Goal: Transaction & Acquisition: Purchase product/service

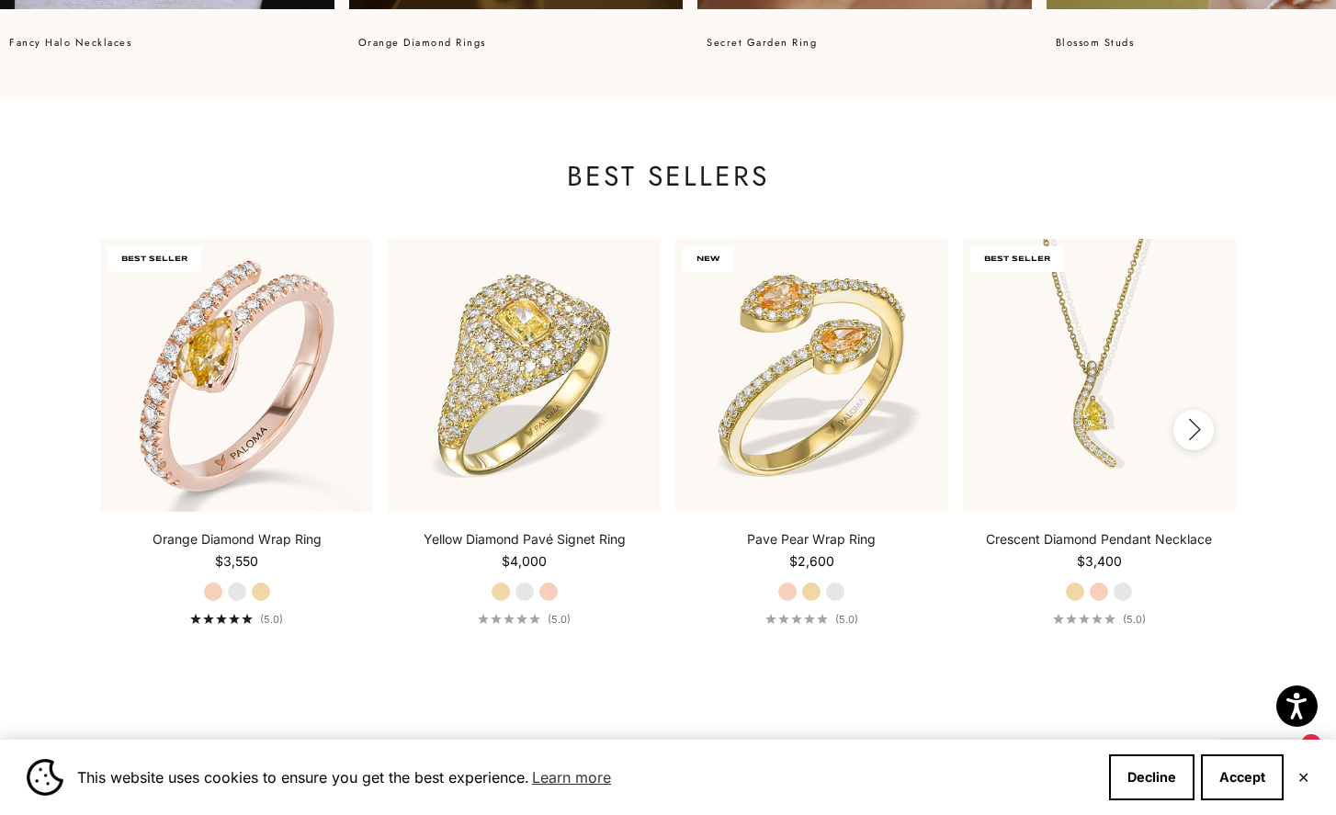
scroll to position [1657, 0]
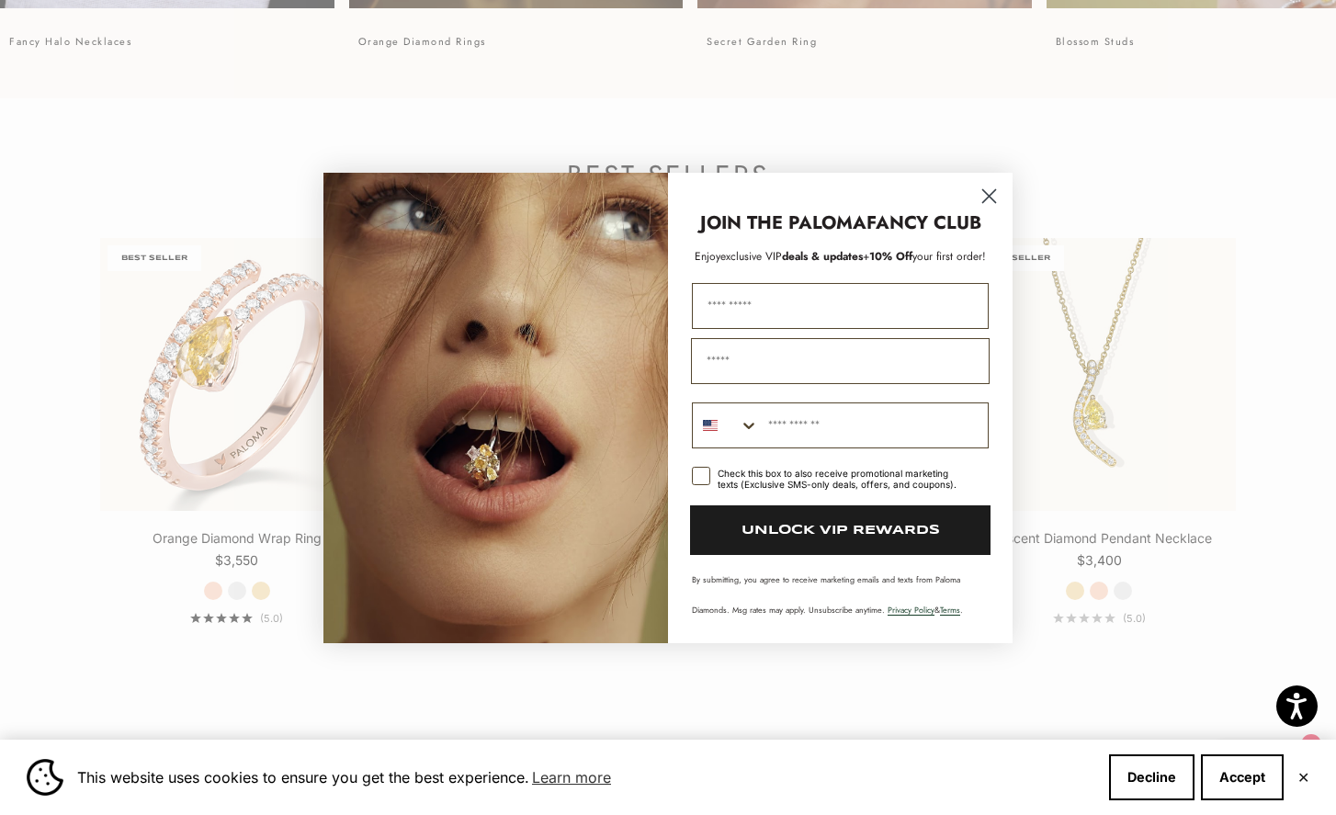
click at [991, 196] on circle "Close dialog" at bounding box center [989, 195] width 30 height 30
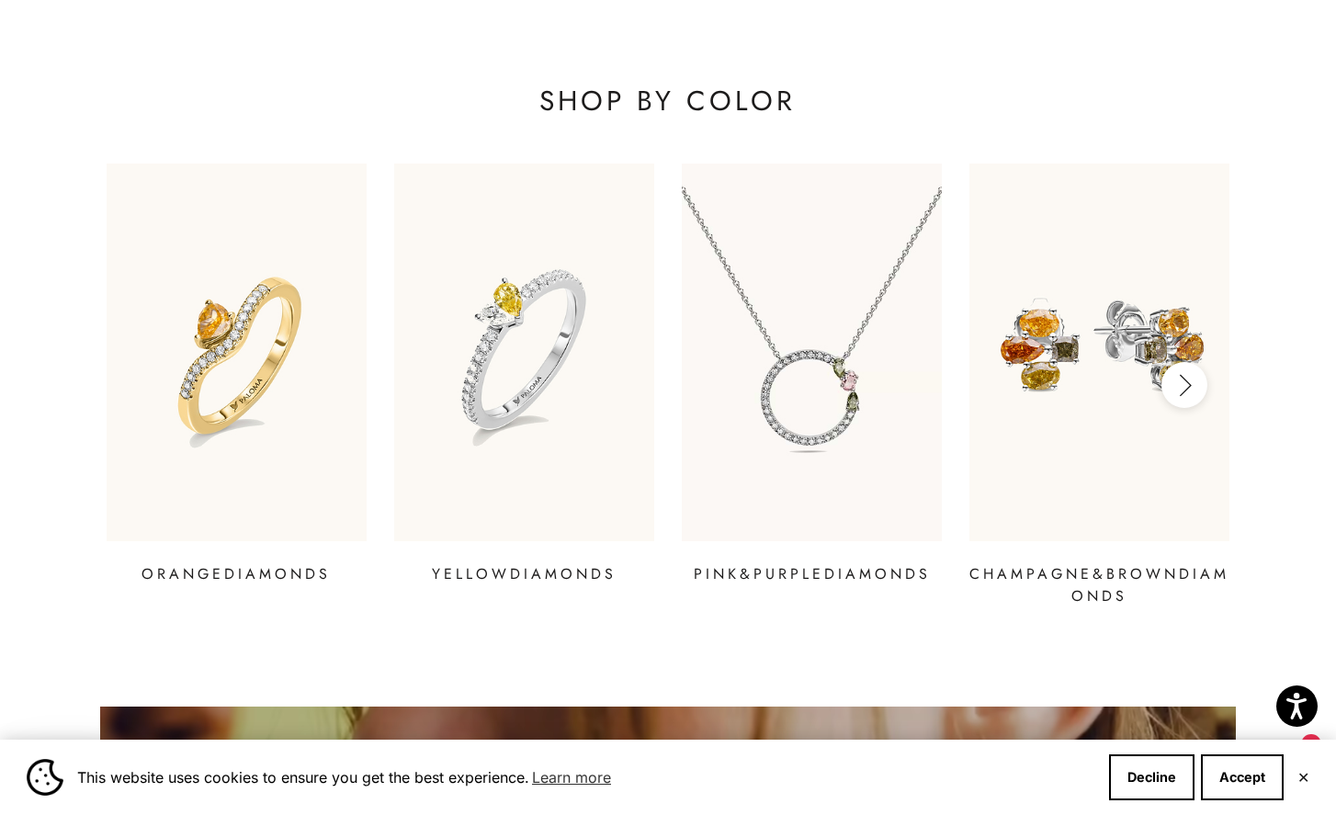
scroll to position [2390, 0]
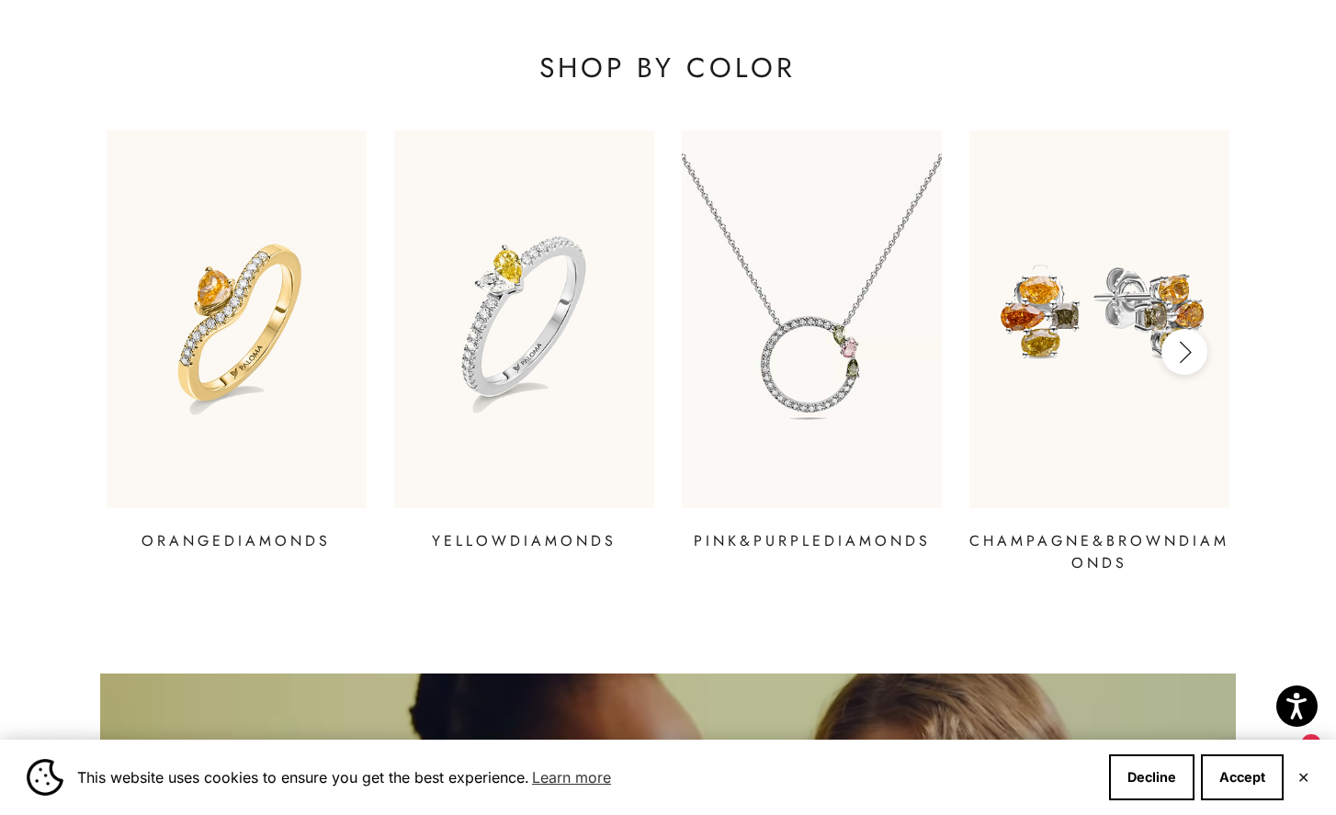
click at [1192, 350] on icon "button" at bounding box center [1184, 352] width 20 height 23
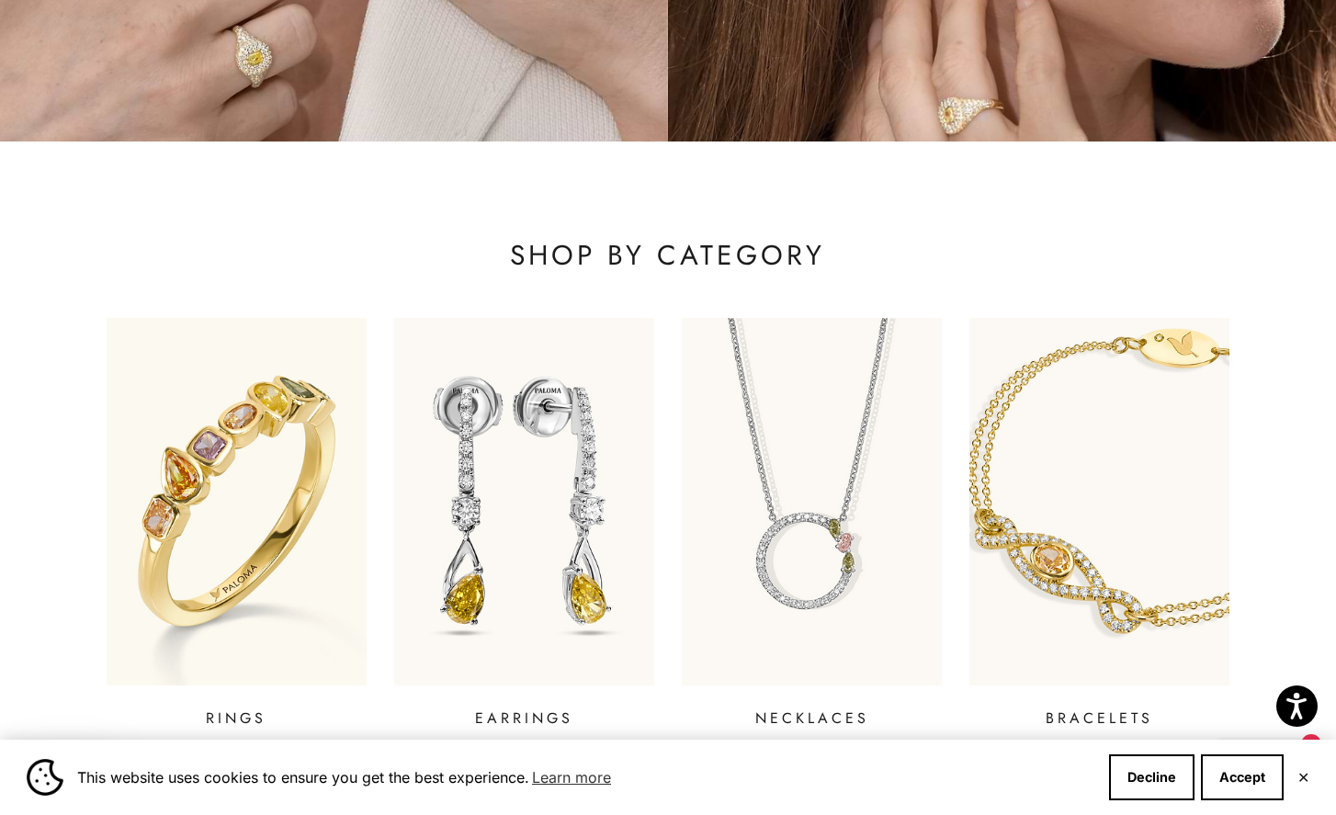
scroll to position [461, 0]
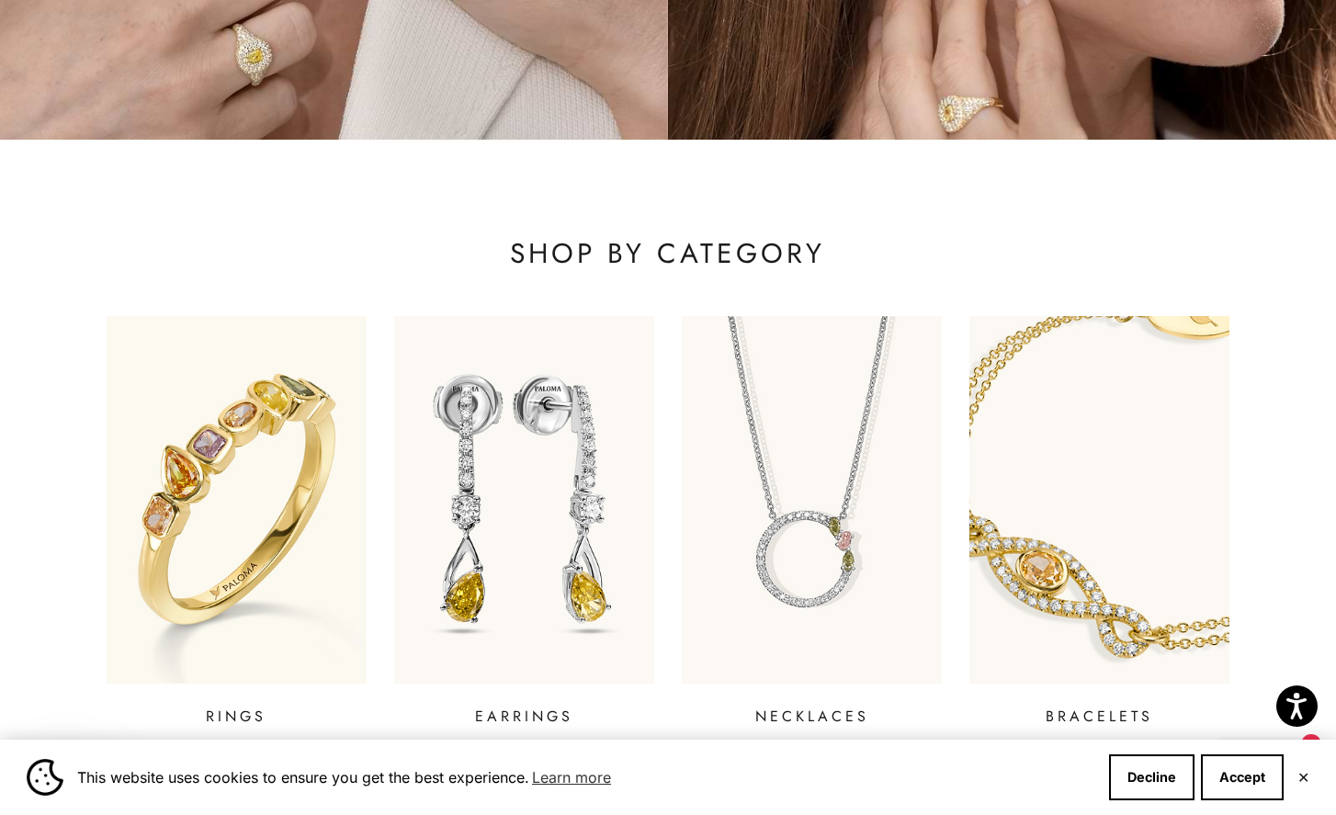
click at [1027, 446] on img at bounding box center [1100, 499] width 312 height 441
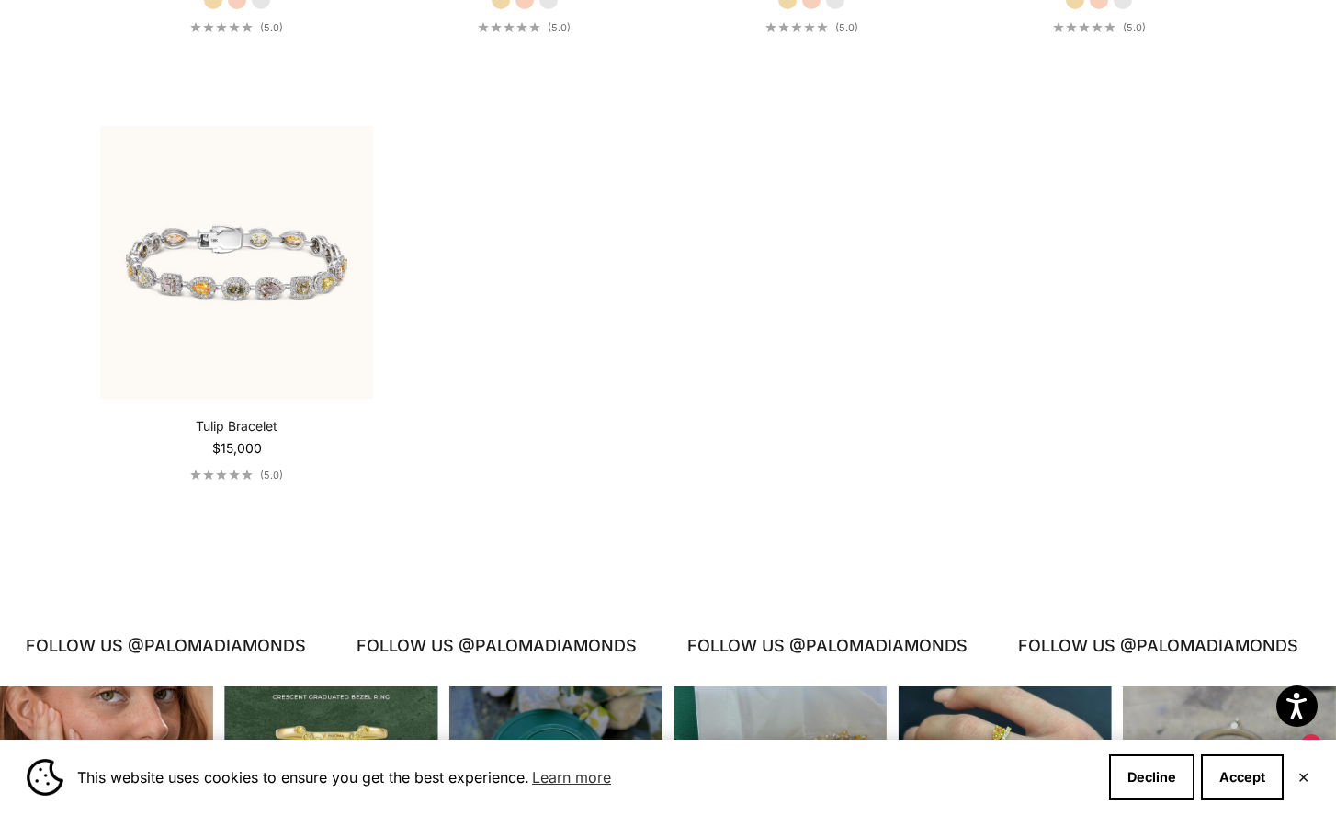
scroll to position [1462, 0]
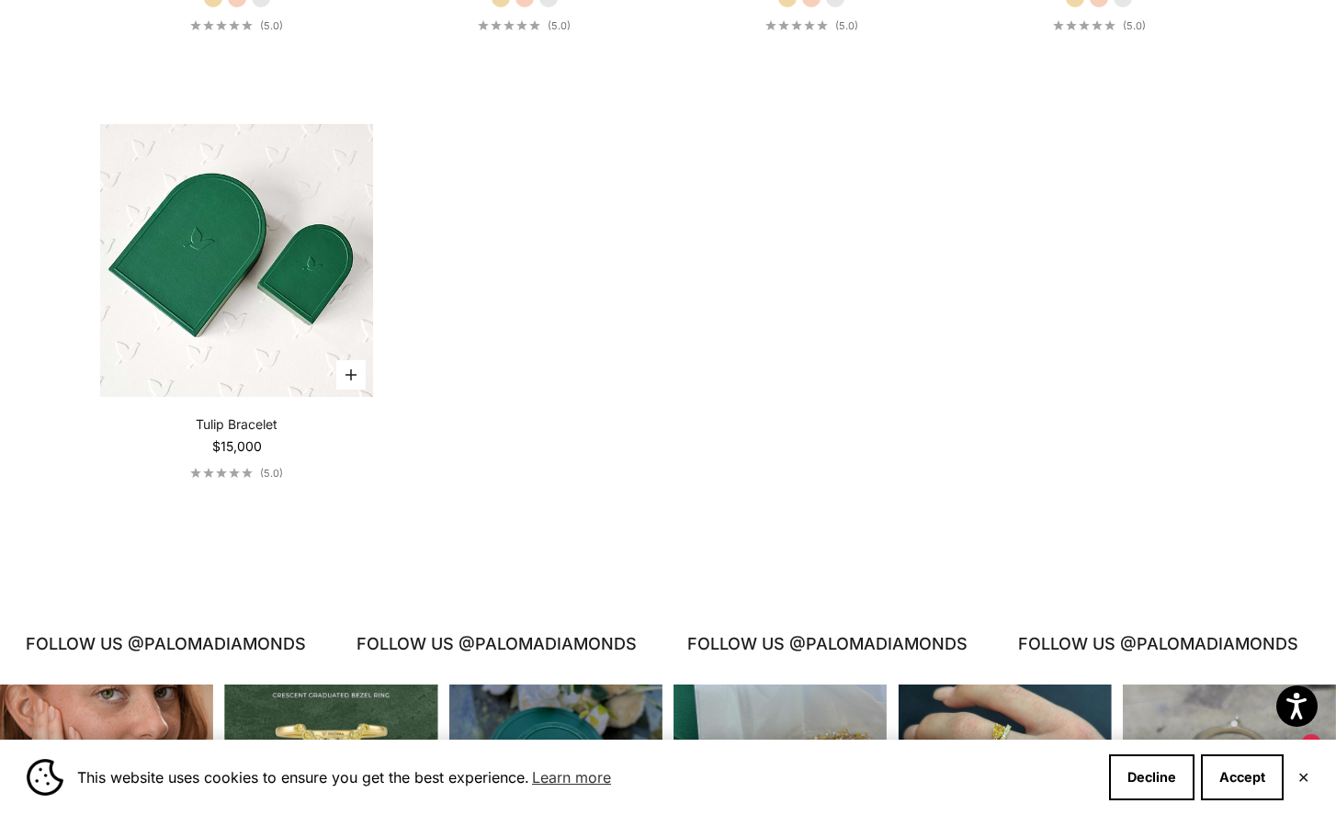
click at [277, 255] on img at bounding box center [236, 260] width 273 height 273
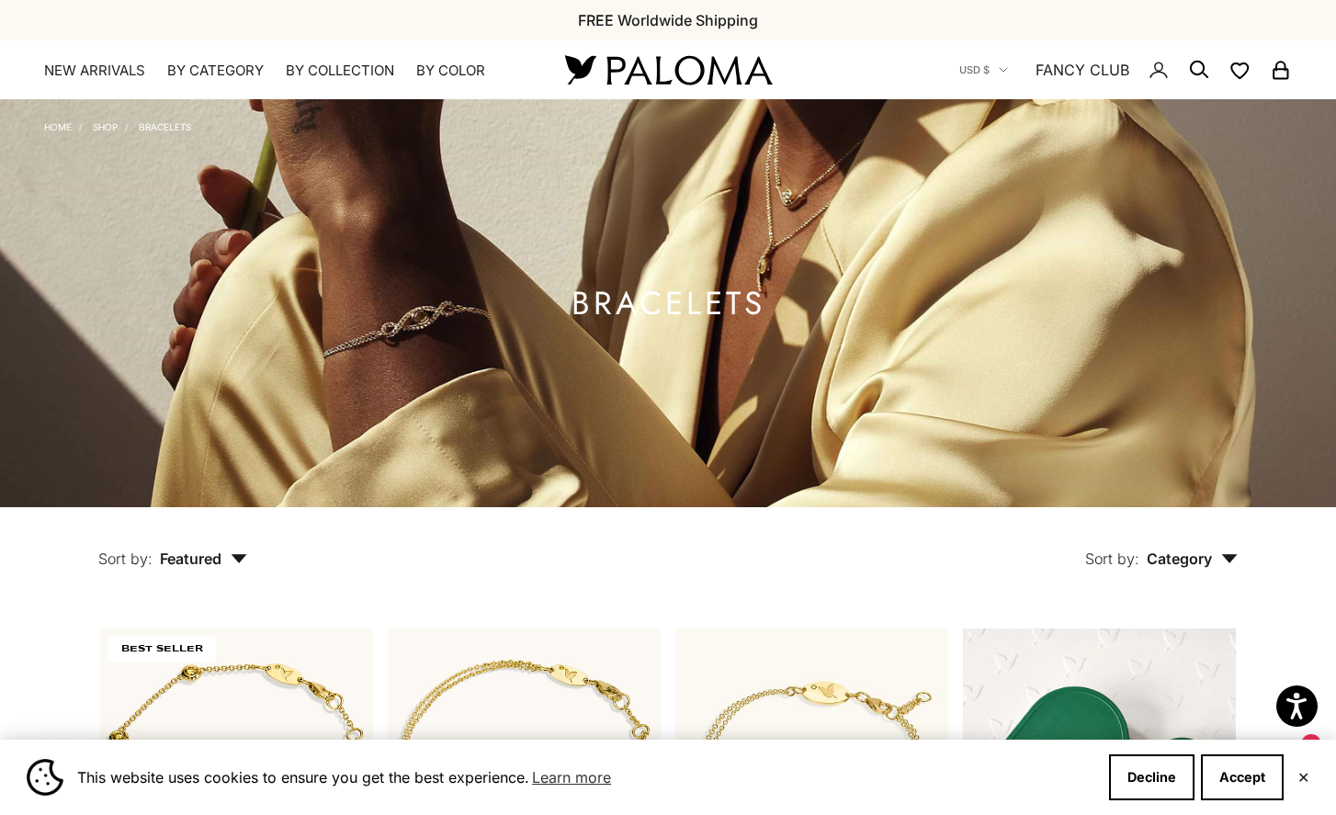
scroll to position [0, 0]
click at [104, 63] on link "NEW ARRIVALS" at bounding box center [94, 71] width 101 height 18
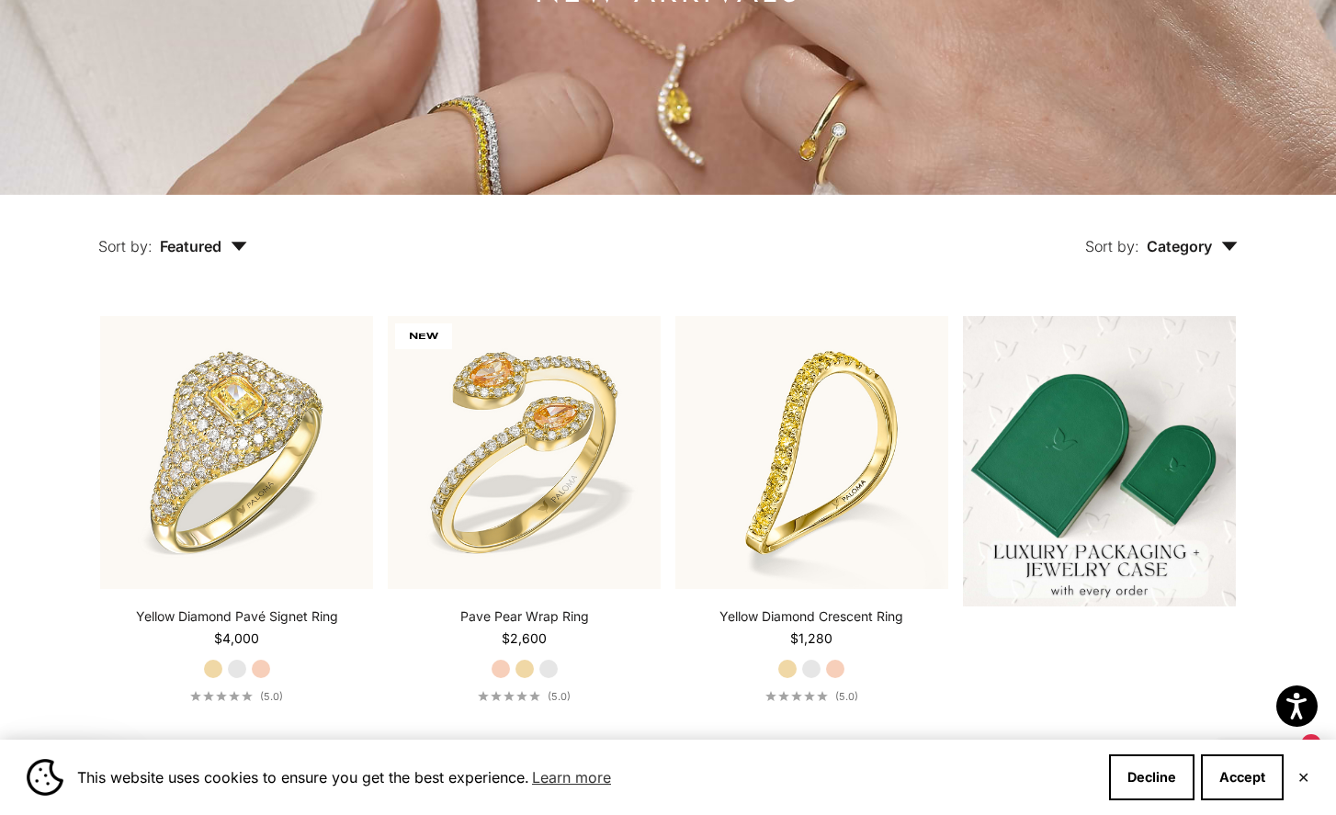
scroll to position [271, 0]
